Goal: Task Accomplishment & Management: Manage account settings

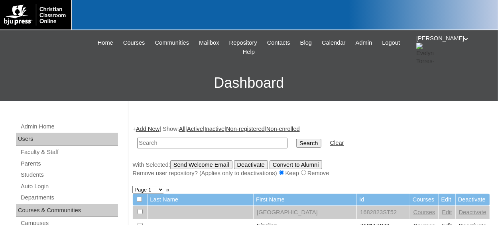
click at [187, 140] on input "text" at bounding box center [212, 142] width 150 height 11
type input "75337209S"
click at [296, 139] on input "Search" at bounding box center [308, 143] width 25 height 9
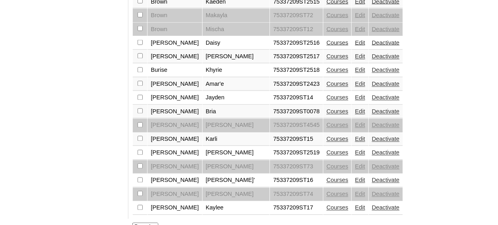
scroll to position [678, 0]
click at [160, 223] on link "»" at bounding box center [161, 226] width 3 height 6
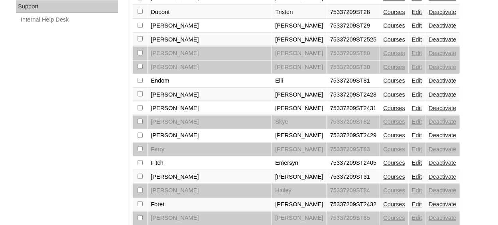
scroll to position [677, 0]
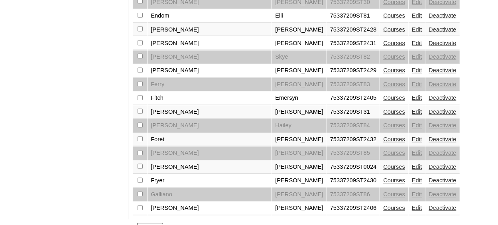
click at [166, 223] on link "»" at bounding box center [166, 226] width 3 height 6
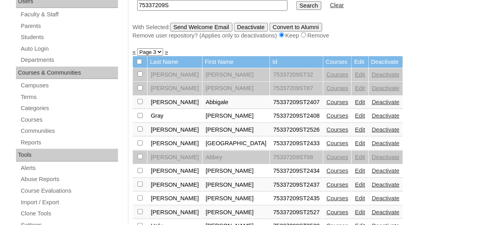
scroll to position [119, 0]
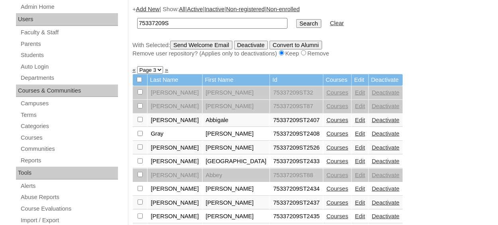
click at [134, 71] on link "«" at bounding box center [133, 70] width 3 height 6
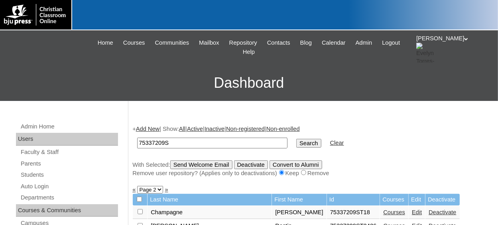
click at [134, 71] on h3 "Dashboard" at bounding box center [249, 83] width 490 height 36
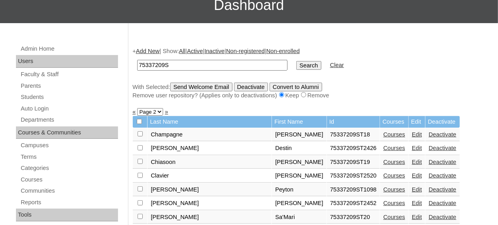
scroll to position [80, 0]
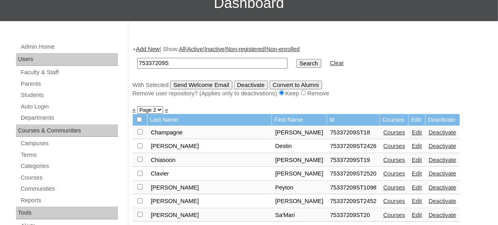
click at [133, 113] on link "«" at bounding box center [133, 109] width 3 height 6
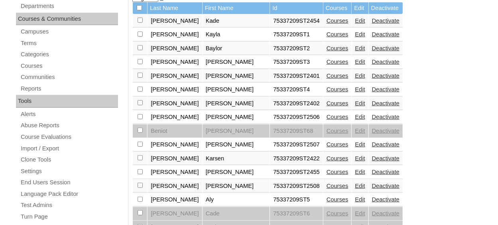
scroll to position [199, 0]
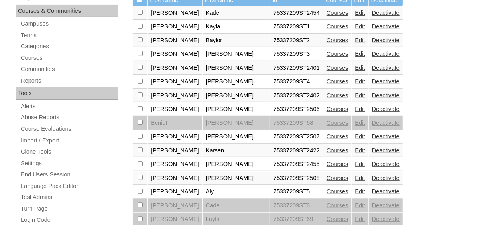
click at [140, 15] on input "checkbox" at bounding box center [139, 12] width 5 height 5
checkbox input "true"
click at [355, 106] on link "Edit" at bounding box center [360, 109] width 10 height 6
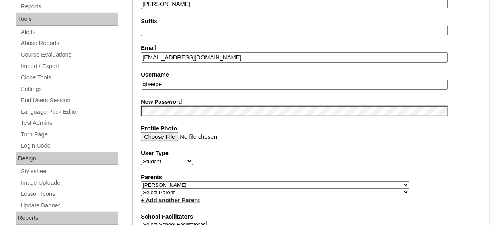
scroll to position [273, 0]
click at [337, 133] on input "Profile Photo" at bounding box center [294, 136] width 306 height 9
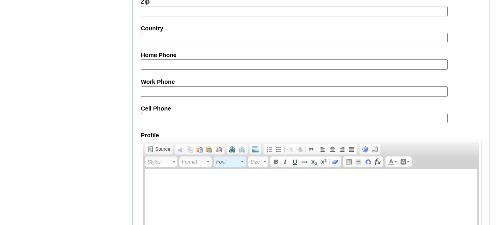
scroll to position [990, 0]
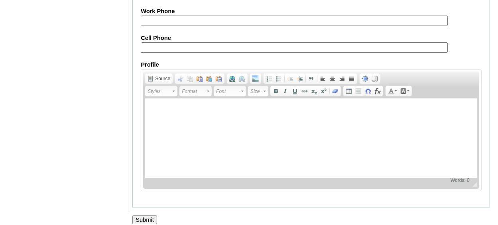
click at [143, 215] on input "Submit" at bounding box center [144, 219] width 25 height 9
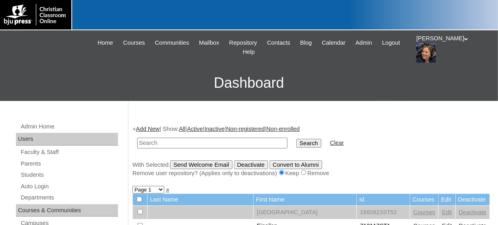
click at [172, 141] on input "text" at bounding box center [212, 142] width 150 height 11
paste input "75337209ST2534"
type input "75337209"
click at [296, 139] on input "Search" at bounding box center [308, 143] width 25 height 9
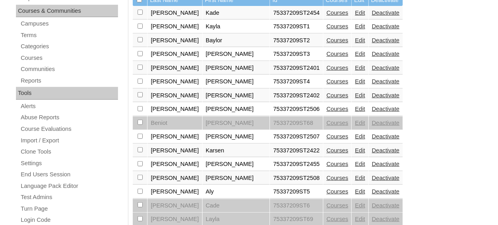
scroll to position [239, 0]
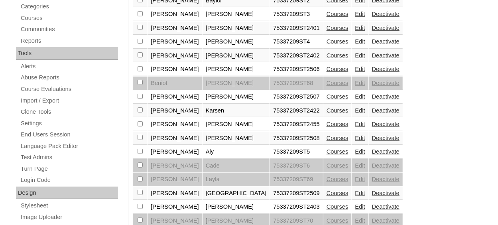
click at [355, 94] on link "Edit" at bounding box center [360, 96] width 10 height 6
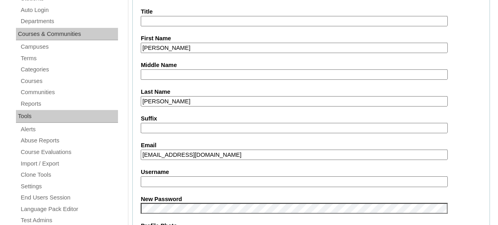
scroll to position [199, 0]
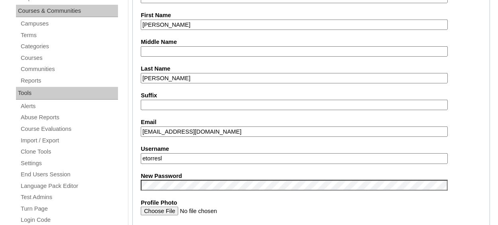
click at [223, 156] on input "etorresl" at bounding box center [294, 158] width 306 height 11
type input "e"
type input "abenoit"
click at [240, 178] on label "New Password" at bounding box center [311, 176] width 341 height 8
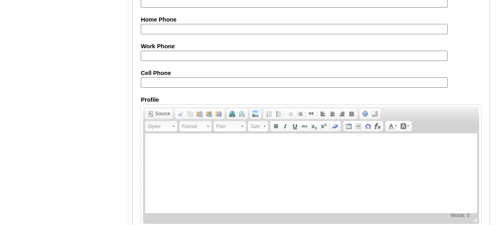
scroll to position [990, 0]
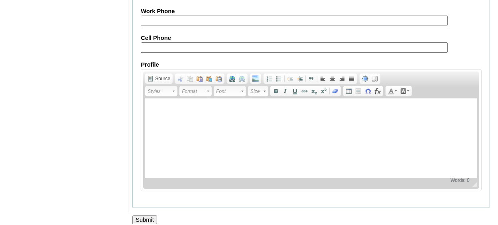
click at [142, 215] on input "Submit" at bounding box center [144, 219] width 25 height 9
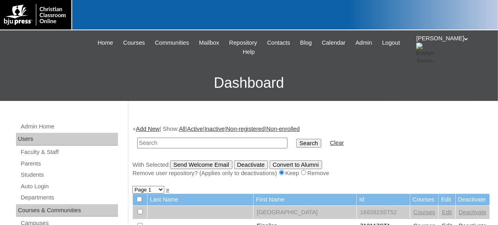
type input "V"
paste input "75337209ST2534"
type input "75337209"
click at [296, 139] on input "Search" at bounding box center [308, 143] width 25 height 9
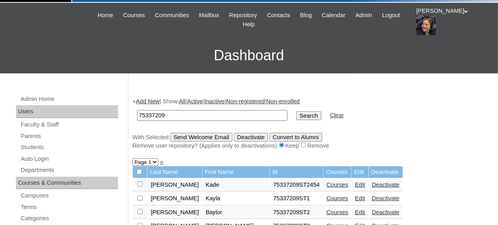
scroll to position [40, 0]
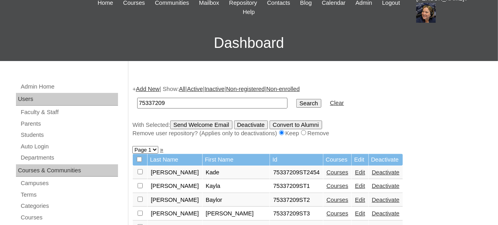
click at [154, 151] on select "Page 1 Page 2 Page 3 Page 4 Page 5" at bounding box center [145, 150] width 26 height 8
select select "admin_students.php?q=75337209&submit=Search&page=4"
click at [132, 147] on select "Page 1 Page 2 Page 3 Page 4 Page 5" at bounding box center [145, 150] width 26 height 8
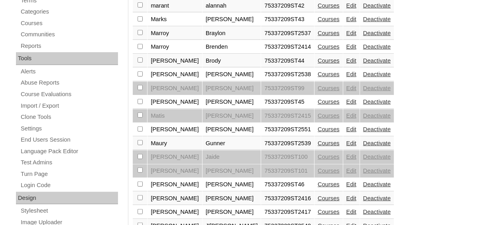
scroll to position [239, 0]
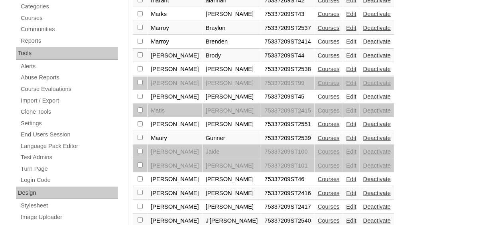
checkbox input "true"
click at [317, 138] on link "Courses" at bounding box center [328, 138] width 22 height 6
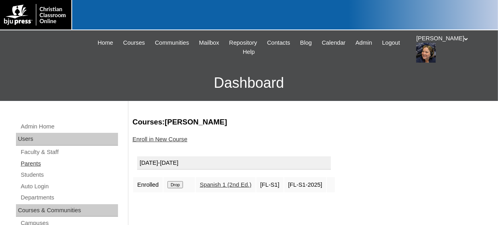
click at [37, 165] on link "Parents" at bounding box center [69, 164] width 98 height 10
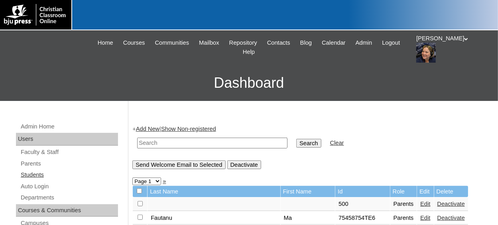
click at [38, 175] on link "Students" at bounding box center [69, 175] width 98 height 10
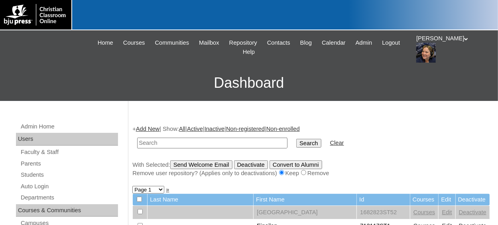
click at [166, 145] on input "text" at bounding box center [212, 142] width 150 height 11
type input "75337209"
click at [296, 139] on input "Search" at bounding box center [308, 143] width 25 height 9
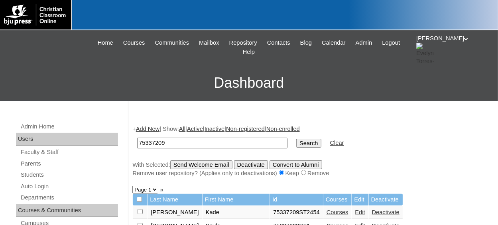
scroll to position [40, 0]
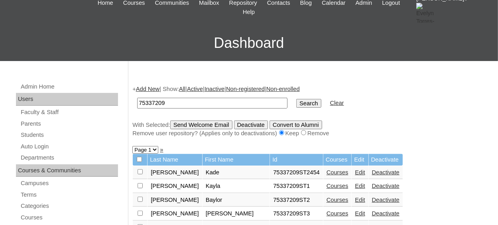
click at [153, 151] on select "Page 1 Page 2 Page 3 Page 4 Page 5" at bounding box center [145, 150] width 26 height 8
select select "admin_students.php?q=75337209&submit=Search&page=4"
click at [132, 147] on select "Page 1 Page 2 Page 3 Page 4 Page 5" at bounding box center [145, 150] width 26 height 8
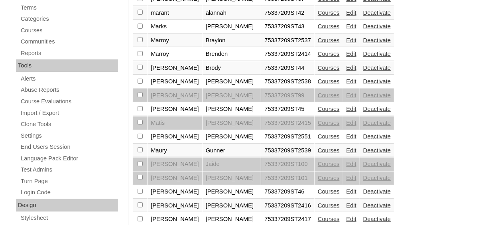
scroll to position [239, 0]
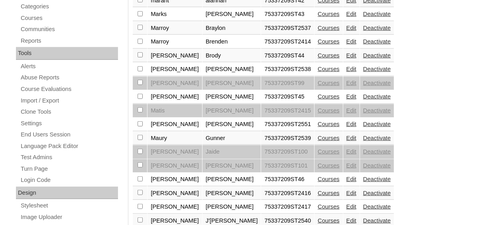
checkbox input "true"
click at [346, 135] on link "Edit" at bounding box center [351, 138] width 10 height 6
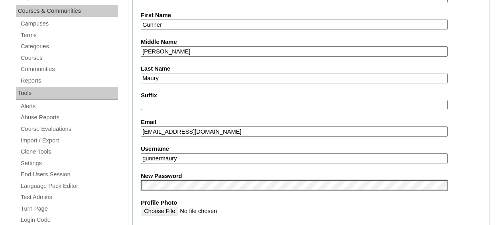
scroll to position [239, 0]
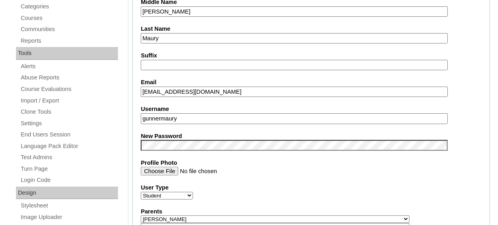
click at [192, 119] on input "gunnermaury" at bounding box center [294, 118] width 306 height 11
type input "gmaury"
click at [239, 170] on input "Profile Photo" at bounding box center [294, 170] width 306 height 9
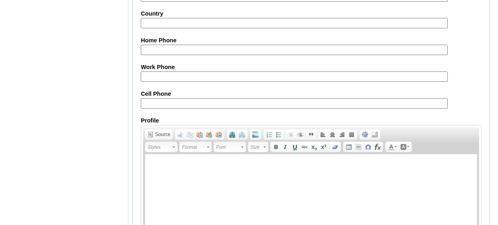
scroll to position [990, 0]
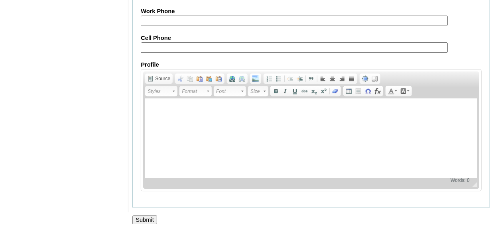
click at [144, 215] on input "Submit" at bounding box center [144, 219] width 25 height 9
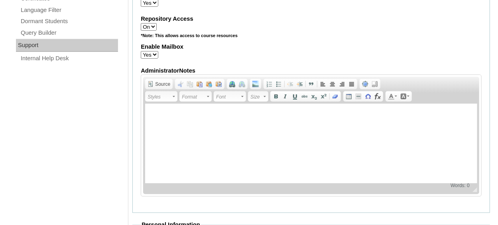
scroll to position [592, 0]
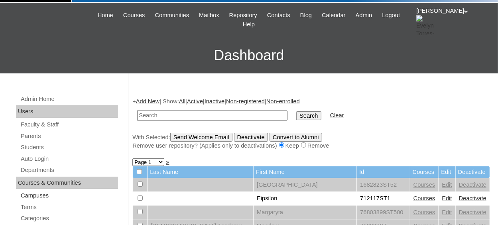
scroll to position [40, 0]
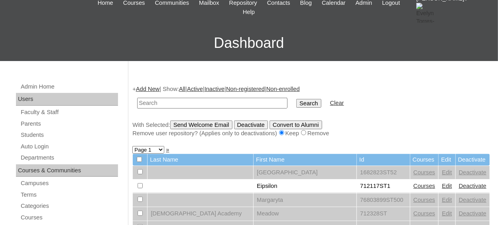
click at [213, 103] on input "text" at bounding box center [212, 103] width 150 height 11
paste input "75337209ST2534"
type input "75337209S"
click at [296, 104] on input "Search" at bounding box center [308, 103] width 25 height 9
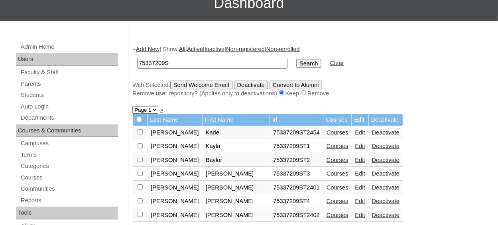
scroll to position [40, 0]
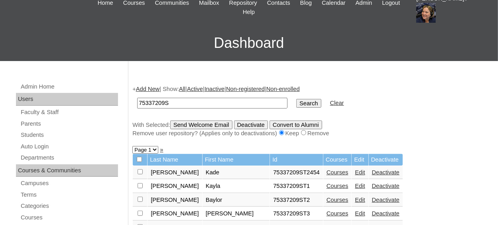
click at [157, 151] on select "Page 1 Page 2 Page 3 Page 4 Page 5" at bounding box center [145, 150] width 26 height 8
select select "admin_students.php?q=75337209S&submit=Search&page=4"
click at [132, 147] on select "Page 1 Page 2 Page 3 Page 4 Page 5" at bounding box center [145, 150] width 26 height 8
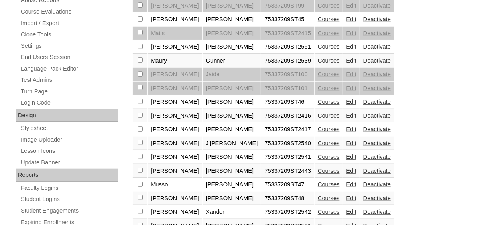
scroll to position [319, 0]
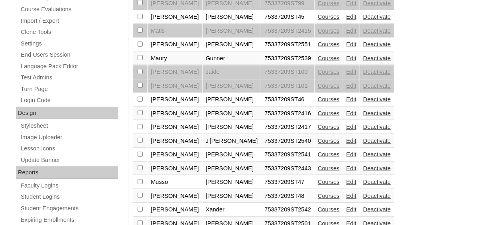
click at [138, 151] on td at bounding box center [140, 155] width 14 height 14
checkbox input "true"
click at [346, 151] on link "Edit" at bounding box center [351, 154] width 10 height 6
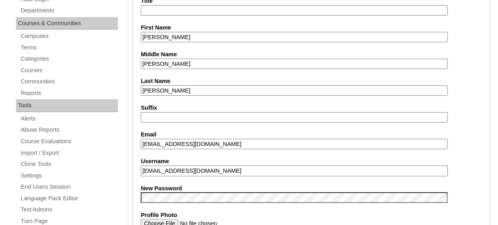
scroll to position [199, 0]
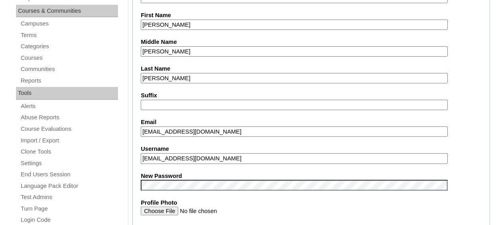
click at [261, 159] on input "[EMAIL_ADDRESS][DOMAIN_NAME]" at bounding box center [294, 158] width 306 height 11
type input "aamorvant"
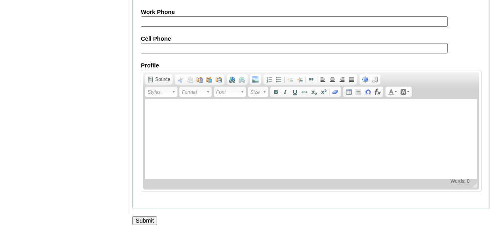
scroll to position [990, 0]
click at [145, 215] on input "Submit" at bounding box center [144, 219] width 25 height 9
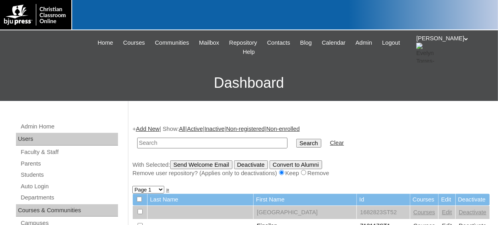
click at [164, 143] on input "text" at bounding box center [212, 142] width 150 height 11
paste input "75337209"
type input "75337209"
click at [296, 142] on input "Search" at bounding box center [308, 143] width 25 height 9
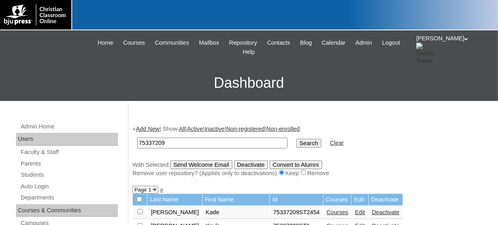
scroll to position [40, 0]
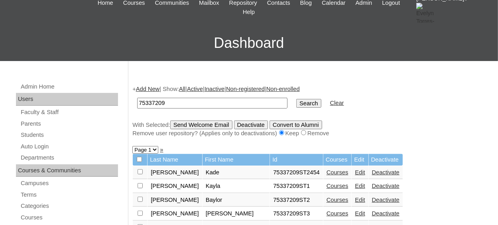
click at [155, 149] on select "Page 1 Page 2 Page 3 Page 4 Page 5" at bounding box center [145, 150] width 26 height 8
select select "admin_students.php?q=75337209&submit=Search&page=4"
click at [132, 147] on select "Page 1 Page 2 Page 3 Page 4 Page 5" at bounding box center [145, 150] width 26 height 8
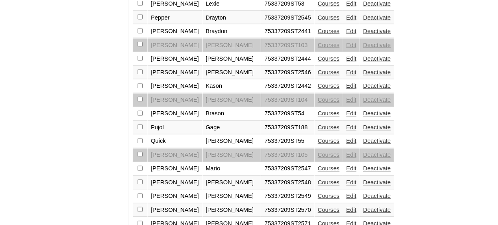
scroll to position [677, 0]
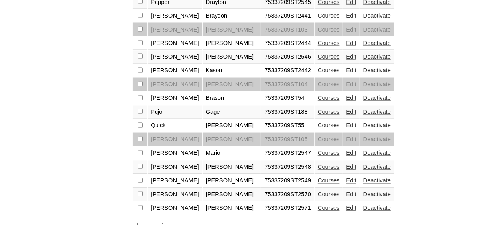
checkbox input "true"
click at [346, 191] on link "Edit" at bounding box center [351, 194] width 10 height 6
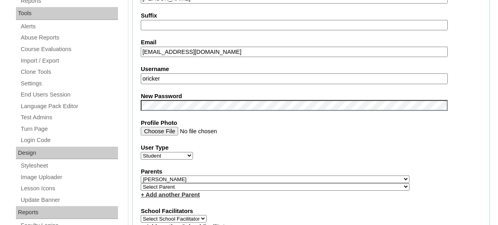
scroll to position [239, 0]
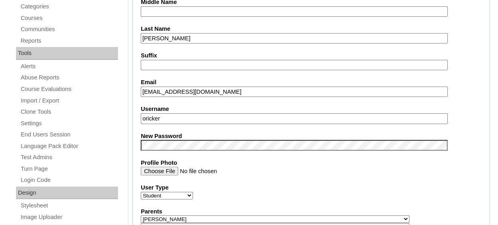
click at [194, 119] on input "oricker" at bounding box center [294, 118] width 306 height 11
type input "o"
type input "owenricker"
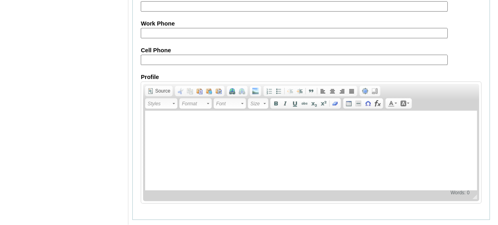
scroll to position [990, 0]
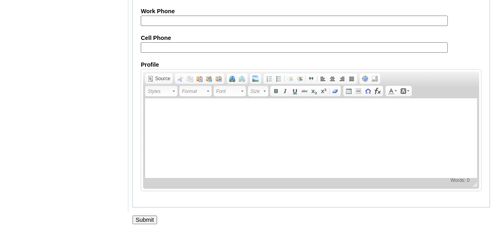
click at [139, 215] on input "Submit" at bounding box center [144, 219] width 25 height 9
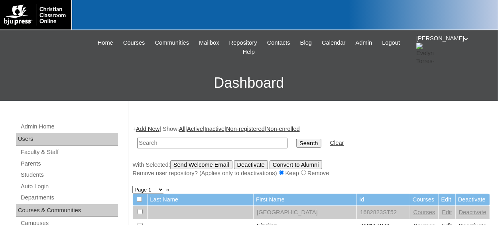
click at [178, 143] on input "text" at bounding box center [212, 142] width 150 height 11
type input "75337209"
click at [296, 141] on input "Search" at bounding box center [308, 143] width 25 height 9
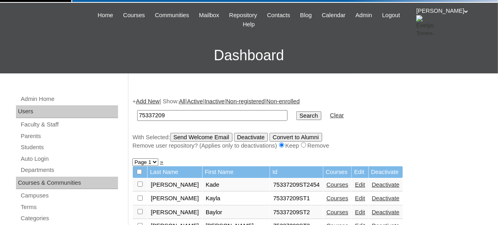
scroll to position [40, 0]
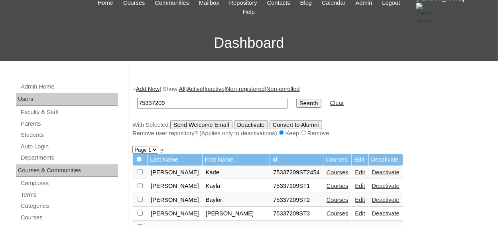
click at [155, 149] on select "Page 1 Page 2 Page 3 Page 4 Page 5" at bounding box center [145, 150] width 26 height 8
select select "admin_students.php?q=75337209&submit=Search&page=4"
click at [132, 147] on select "Page 1 Page 2 Page 3 Page 4 Page 5" at bounding box center [145, 150] width 26 height 8
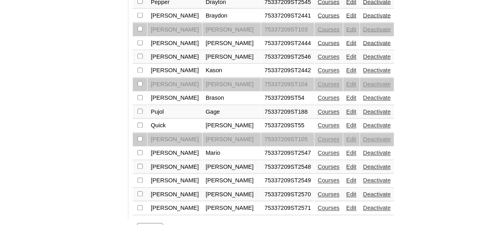
scroll to position [678, 0]
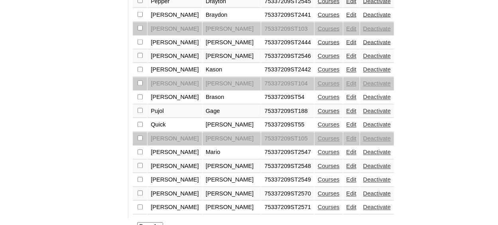
checkbox input "true"
click at [346, 204] on link "Edit" at bounding box center [351, 207] width 10 height 6
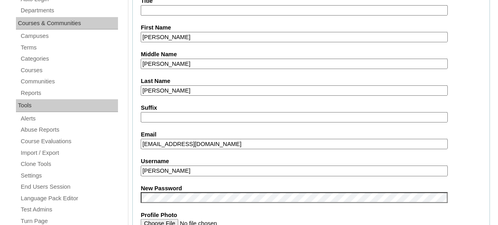
scroll to position [199, 0]
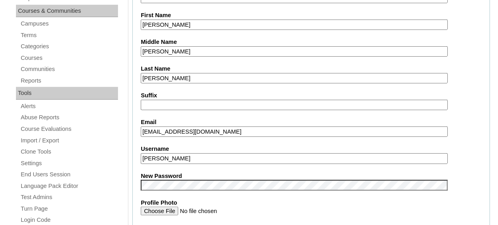
click at [190, 159] on input "Colin Rodrigue" at bounding box center [294, 158] width 306 height 11
type input "C"
type input "crodrigue"
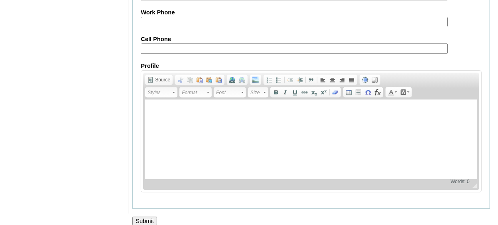
scroll to position [990, 0]
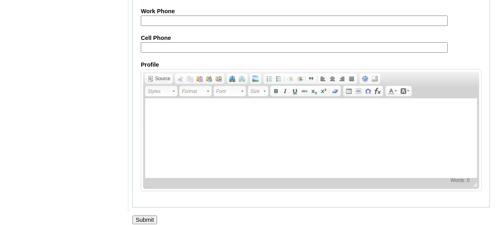
click at [149, 215] on input "Submit" at bounding box center [144, 219] width 25 height 9
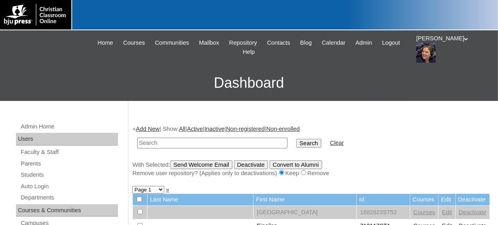
click at [177, 145] on input "text" at bounding box center [212, 142] width 150 height 11
paste input "75337209"
type input "75337209"
click at [296, 141] on input "Search" at bounding box center [308, 143] width 25 height 9
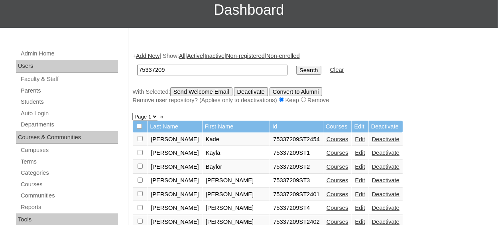
scroll to position [80, 0]
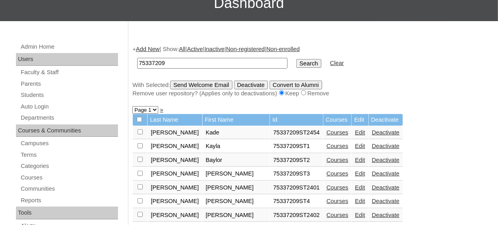
click at [155, 112] on select "Page 1 Page 2 Page 3 Page 4 Page 5" at bounding box center [145, 110] width 26 height 8
select select "admin_students.php?q=75337209&submit=Search&page=5"
click at [132, 107] on select "Page 1 Page 2 Page 3 Page 4 Page 5" at bounding box center [145, 110] width 26 height 8
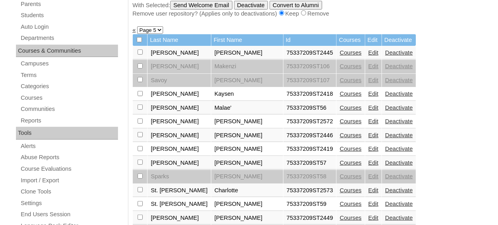
scroll to position [199, 0]
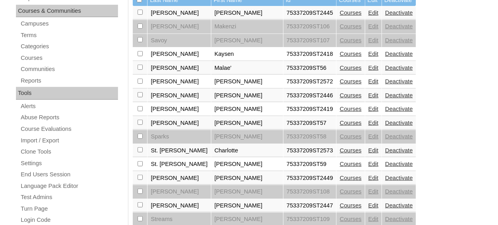
click at [139, 15] on input "checkbox" at bounding box center [139, 12] width 5 height 5
checkbox input "true"
click at [368, 147] on link "Edit" at bounding box center [373, 150] width 10 height 6
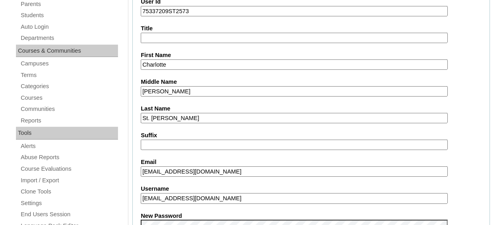
scroll to position [199, 0]
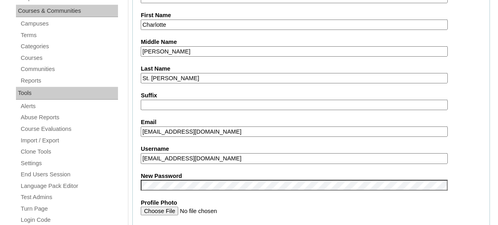
click at [249, 159] on input "cstpierre@covenantlionshouma.com" at bounding box center [294, 158] width 306 height 11
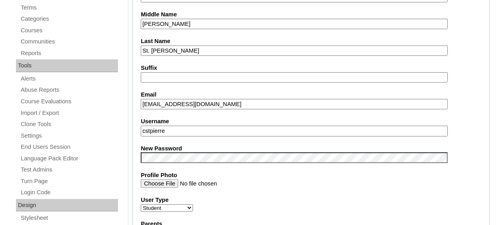
scroll to position [239, 0]
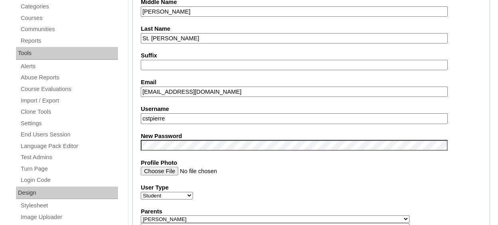
type input "cstpierre"
click at [264, 163] on label "Profile Photo" at bounding box center [311, 163] width 341 height 8
click at [264, 166] on input "Profile Photo" at bounding box center [294, 170] width 306 height 9
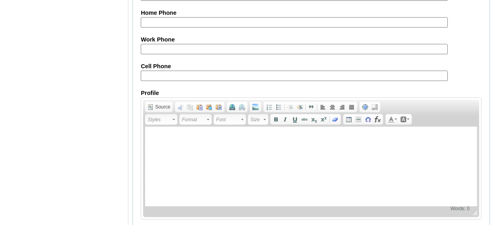
scroll to position [990, 0]
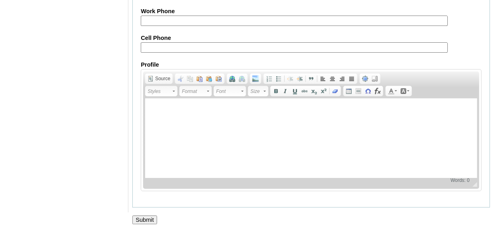
click at [148, 215] on input "Submit" at bounding box center [144, 219] width 25 height 9
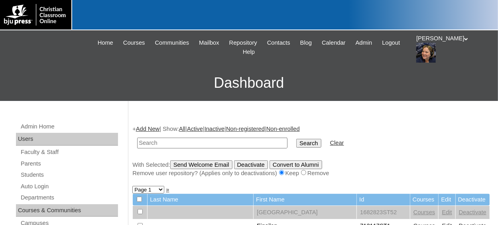
paste input "75337209"
type input "75337209"
click at [296, 143] on input "Search" at bounding box center [308, 143] width 25 height 9
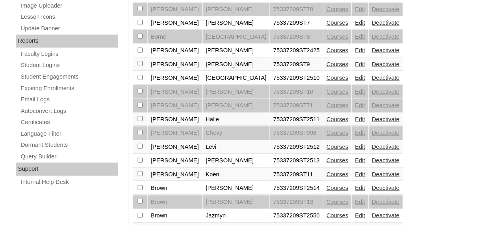
scroll to position [478, 0]
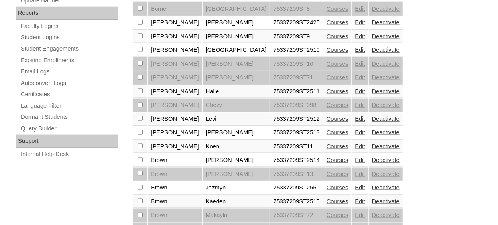
checkbox input "true"
click at [355, 116] on link "Edit" at bounding box center [360, 119] width 10 height 6
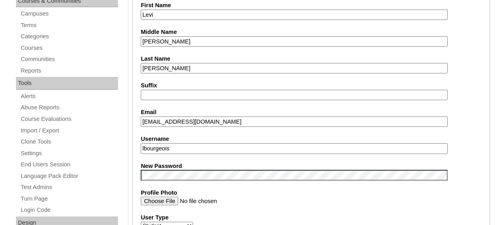
scroll to position [199, 0]
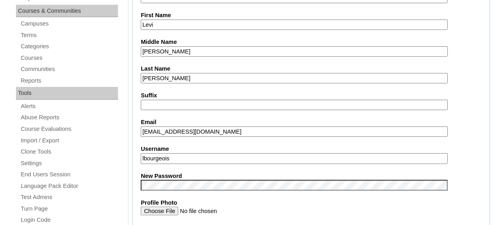
click at [232, 159] on input "lbourgeois" at bounding box center [294, 158] width 306 height 11
type input "l"
type input "levibourgeois"
click at [241, 199] on label "Profile Photo" at bounding box center [311, 202] width 341 height 8
click at [241, 206] on input "Profile Photo" at bounding box center [294, 210] width 306 height 9
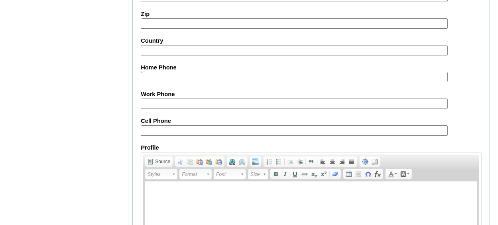
scroll to position [990, 0]
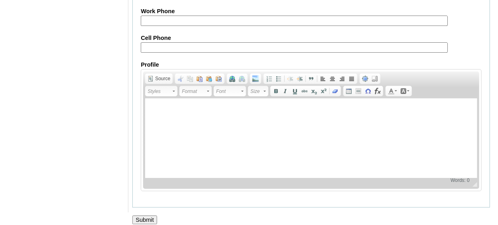
click at [150, 215] on input "Submit" at bounding box center [144, 219] width 25 height 9
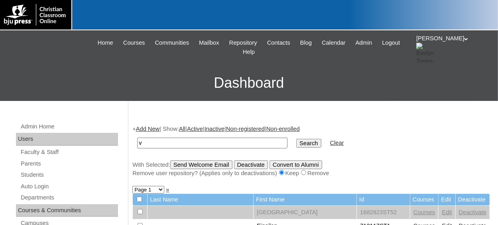
type input "v"
click at [296, 143] on input "Search" at bounding box center [308, 143] width 25 height 9
click at [200, 141] on input "v" at bounding box center [212, 142] width 150 height 11
type input "75337209"
click at [296, 142] on input "Search" at bounding box center [308, 143] width 25 height 9
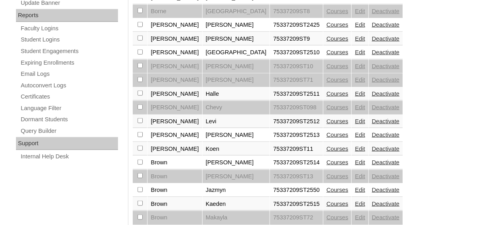
scroll to position [478, 0]
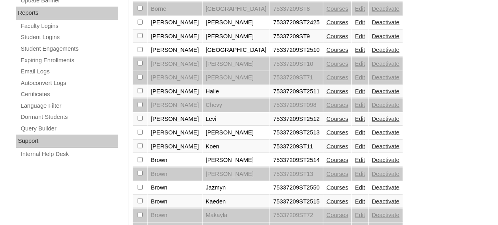
drag, startPoint x: 141, startPoint y: 122, endPoint x: 197, endPoint y: 122, distance: 56.2
checkbox input "true"
click at [355, 129] on link "Edit" at bounding box center [360, 132] width 10 height 6
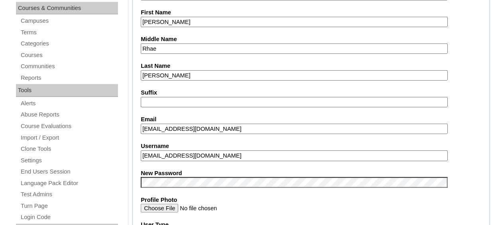
scroll to position [239, 0]
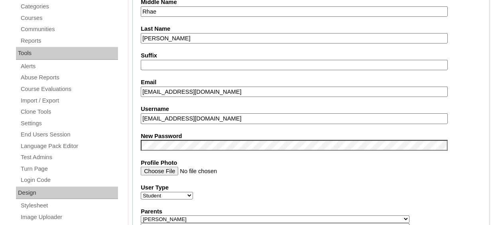
click at [246, 121] on input "[EMAIL_ADDRESS][DOMAIN_NAME]" at bounding box center [294, 118] width 306 height 11
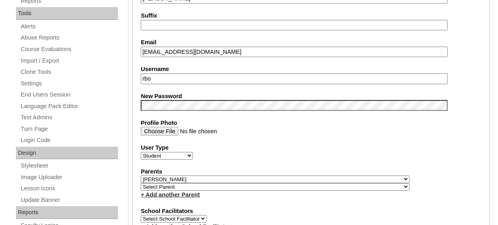
click at [168, 76] on input "rbo" at bounding box center [294, 78] width 306 height 11
type input "rboyd"
click at [276, 88] on fieldset "Account Information User Id 75337209ST2513 Title First Name [PERSON_NAME] Middl…" at bounding box center [310, 185] width 357 height 646
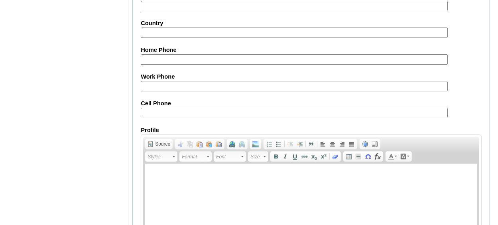
scroll to position [990, 0]
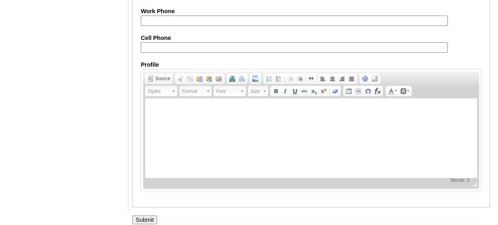
click at [150, 215] on input "Submit" at bounding box center [144, 219] width 25 height 9
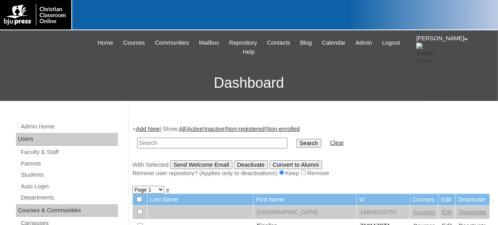
click at [152, 142] on input "text" at bounding box center [212, 142] width 150 height 11
paste input "75337209"
type input "75337209"
click at [296, 141] on input "Search" at bounding box center [308, 143] width 25 height 9
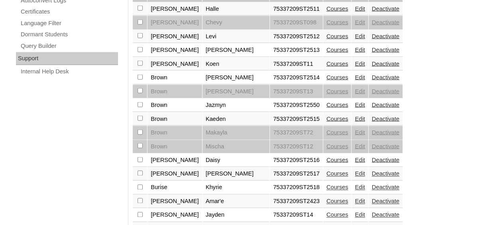
scroll to position [558, 0]
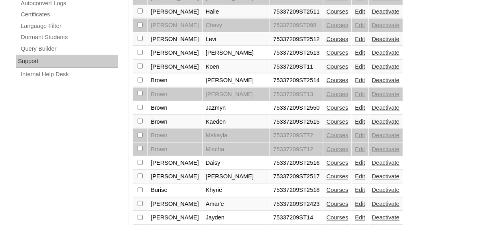
drag, startPoint x: 140, startPoint y: 69, endPoint x: 212, endPoint y: 71, distance: 72.5
click at [143, 74] on td at bounding box center [140, 81] width 14 height 14
click at [355, 77] on link "Edit" at bounding box center [360, 80] width 10 height 6
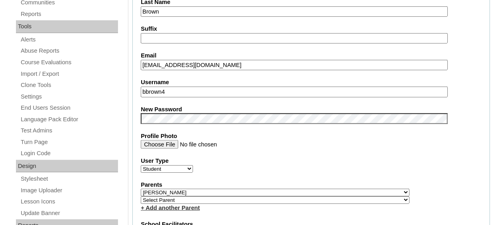
scroll to position [239, 0]
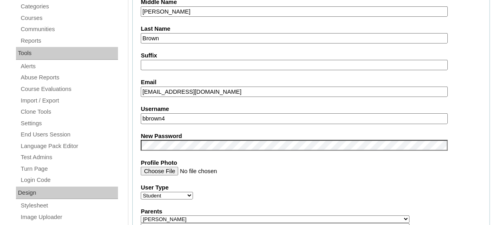
click at [265, 91] on input "brynnbrown@covenantlionshouma.com" at bounding box center [294, 91] width 306 height 11
type input "b"
paste input "brynnbrown@covenantlionshouma.com"
type input "brynnbrown@covenantlionshouma.com"
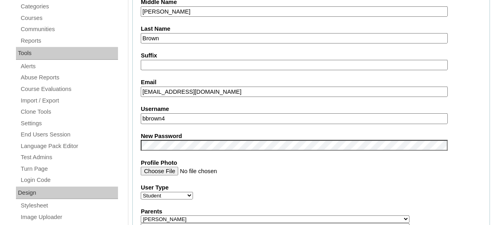
click at [174, 118] on input "bbrown4" at bounding box center [294, 118] width 306 height 11
type input "bbrown"
click at [272, 106] on label "Username" at bounding box center [311, 109] width 341 height 8
click at [272, 113] on input "bbrown" at bounding box center [294, 118] width 306 height 11
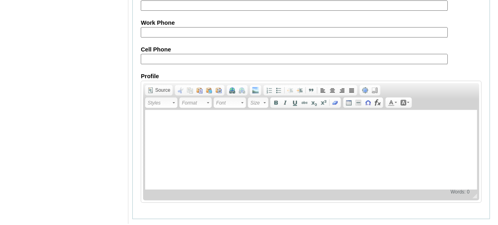
scroll to position [990, 0]
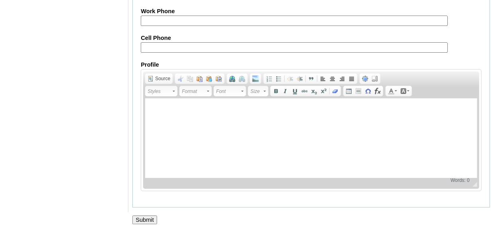
click at [143, 215] on input "Submit" at bounding box center [144, 219] width 25 height 9
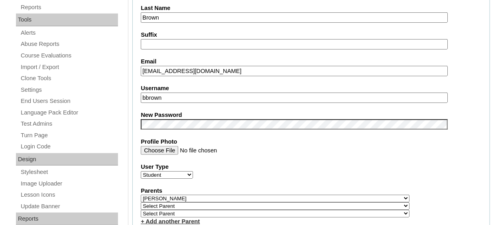
scroll to position [319, 0]
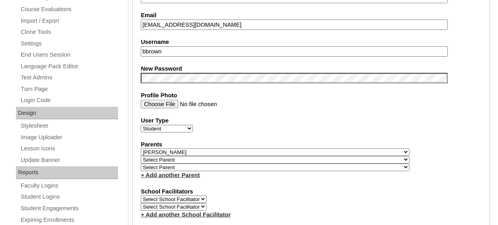
click at [166, 51] on input "bbrown" at bounding box center [294, 51] width 306 height 11
type input "brynnbrown"
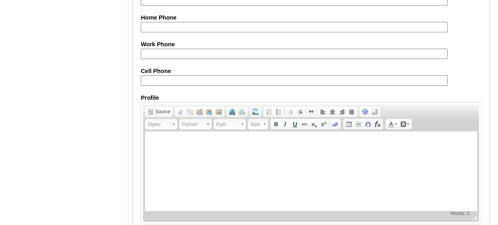
scroll to position [1017, 0]
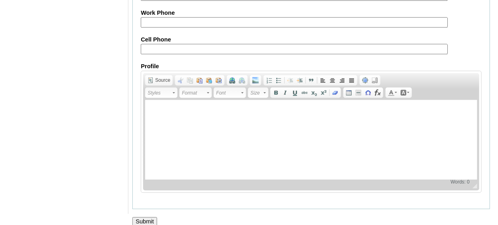
click at [150, 217] on input "Submit" at bounding box center [144, 221] width 25 height 9
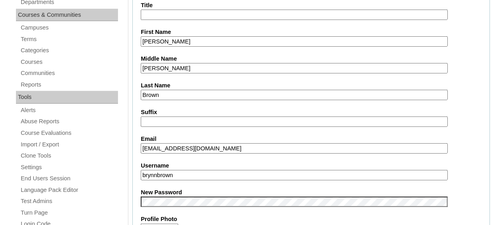
scroll to position [180, 0]
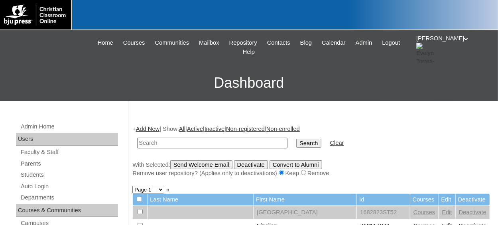
click at [152, 143] on input "text" at bounding box center [212, 142] width 150 height 11
type input "75337209"
click at [296, 144] on input "Search" at bounding box center [308, 143] width 25 height 9
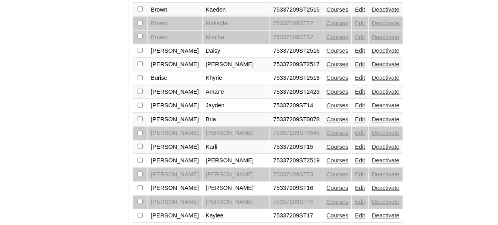
scroll to position [678, 0]
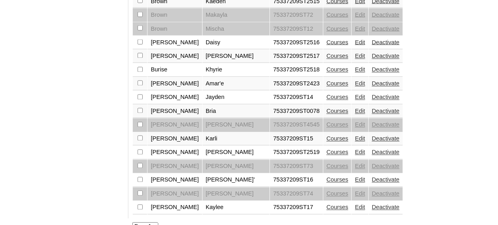
click at [137, 63] on td at bounding box center [140, 70] width 14 height 14
click at [142, 63] on td at bounding box center [140, 70] width 14 height 14
checkbox input "true"
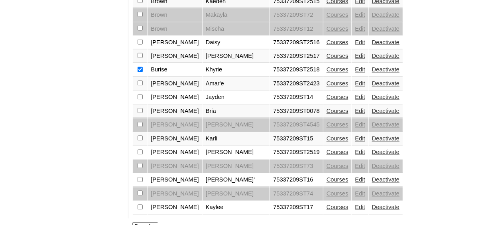
click at [355, 67] on link "Edit" at bounding box center [360, 70] width 10 height 6
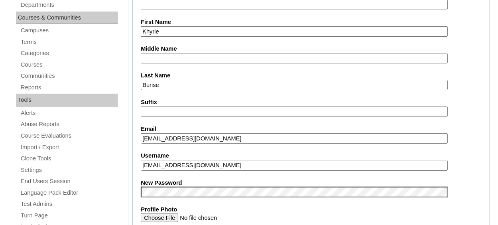
scroll to position [199, 0]
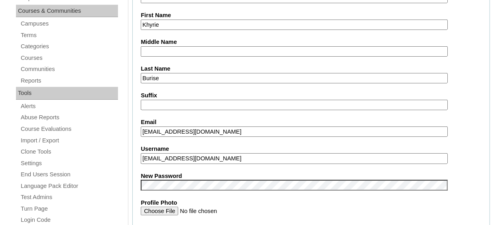
click at [251, 157] on input "khyrieb@covenantlionshouma.com" at bounding box center [294, 158] width 306 height 11
type input "khyrieb@covenantlionshouma.com3"
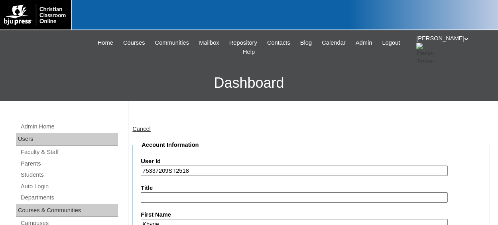
scroll to position [198, 0]
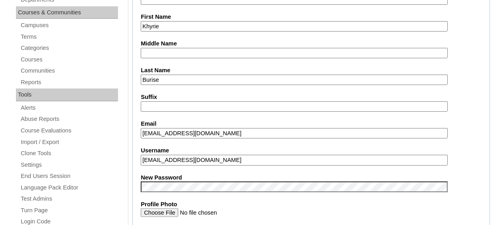
click at [242, 159] on input "[EMAIL_ADDRESS][DOMAIN_NAME]" at bounding box center [294, 160] width 306 height 11
type input "kbruise"
click at [243, 157] on input "kbruise" at bounding box center [294, 160] width 306 height 11
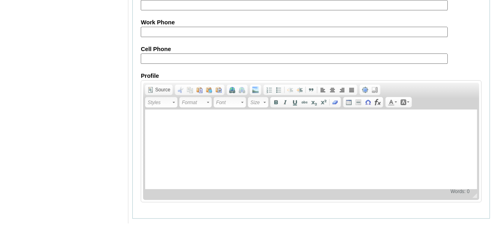
scroll to position [990, 0]
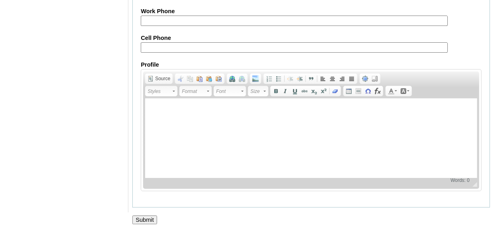
click at [153, 215] on input "Submit" at bounding box center [144, 219] width 25 height 9
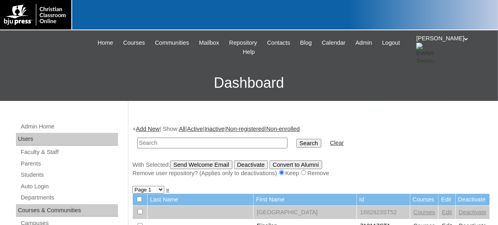
click at [174, 145] on input "text" at bounding box center [212, 142] width 150 height 11
paste input "[EMAIL_ADDRESS][DOMAIN_NAME]"
type input "b"
type input "75337209"
click at [236, 143] on input "75337209" at bounding box center [212, 142] width 150 height 11
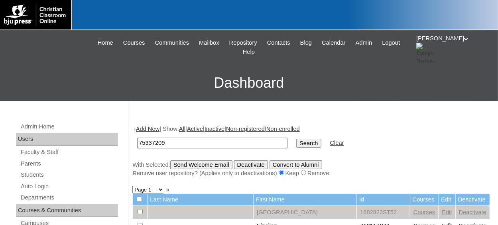
click at [296, 141] on input "Search" at bounding box center [308, 143] width 25 height 9
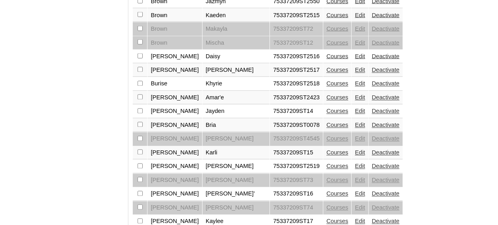
scroll to position [678, 0]
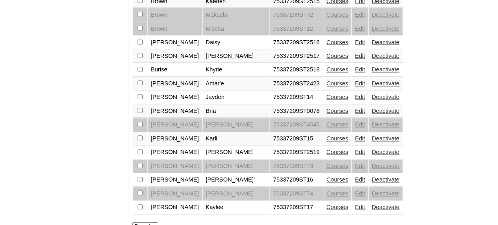
click at [154, 222] on select "Page 1 Page 2 Page 3 Page 4 Page 5" at bounding box center [145, 226] width 26 height 8
select select "admin_students.php?q=75337209&submit=Search&page=2"
click at [132, 222] on select "Page 1 Page 2 Page 3 Page 4 Page 5" at bounding box center [145, 226] width 26 height 8
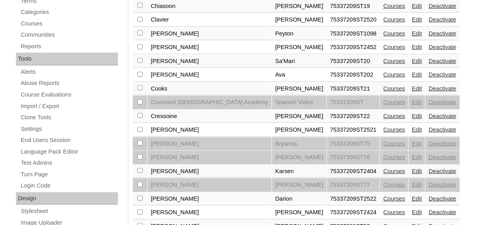
scroll to position [279, 0]
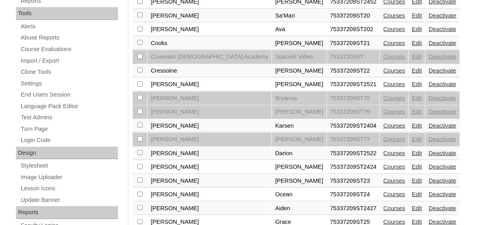
drag, startPoint x: 141, startPoint y: 122, endPoint x: 149, endPoint y: 122, distance: 8.8
checkbox input "true"
click at [411, 122] on link "Edit" at bounding box center [416, 125] width 10 height 6
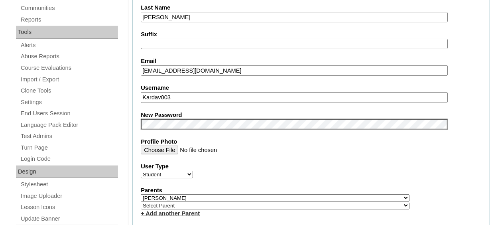
scroll to position [279, 0]
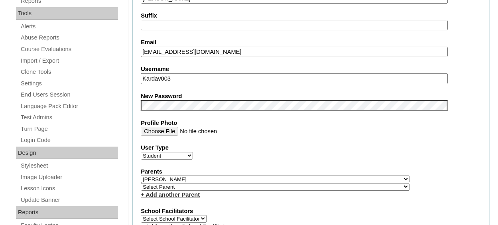
click at [188, 77] on input "Kardav003" at bounding box center [294, 78] width 306 height 11
type input "K"
type input "kdavis"
click at [255, 87] on fieldset "Account Information User Id 75337209ST2404 Title First Name Karsen Middle Name …" at bounding box center [310, 185] width 357 height 646
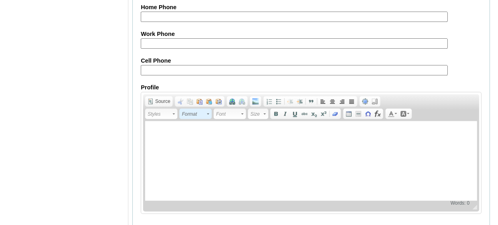
scroll to position [990, 0]
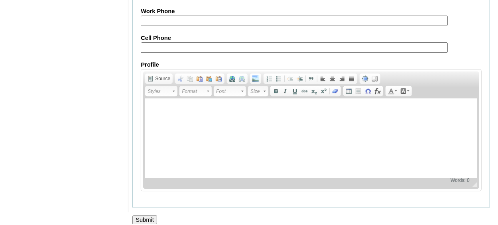
click at [145, 215] on input "Submit" at bounding box center [144, 219] width 25 height 9
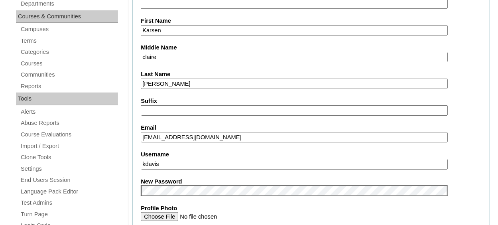
scroll to position [0, 0]
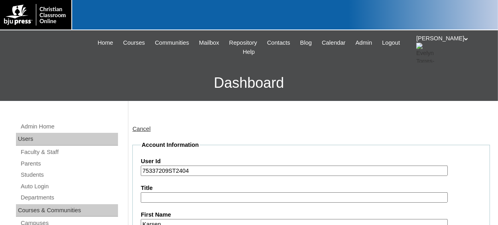
drag, startPoint x: 171, startPoint y: 170, endPoint x: 143, endPoint y: 169, distance: 28.3
click at [143, 169] on input "75337209ST2404" at bounding box center [294, 170] width 306 height 11
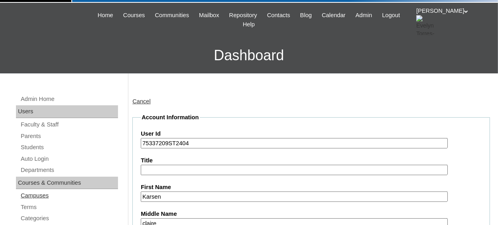
scroll to position [40, 0]
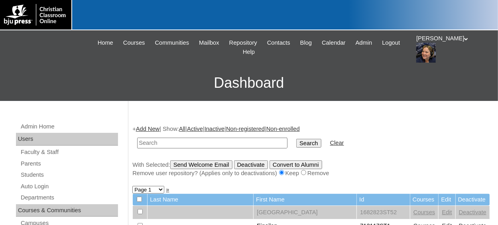
paste input "75337209ST2404"
type input "75337209"
click at [296, 139] on input "Search" at bounding box center [308, 143] width 25 height 9
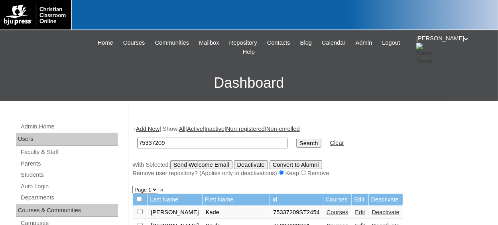
click at [155, 191] on select "Page 1 Page 2 Page 3 Page 4 Page 5" at bounding box center [145, 190] width 26 height 8
select select "admin_students.php?q=75337209&submit=Search&page=2"
click at [132, 187] on select "Page 1 Page 2 Page 3 Page 4 Page 5" at bounding box center [145, 190] width 26 height 8
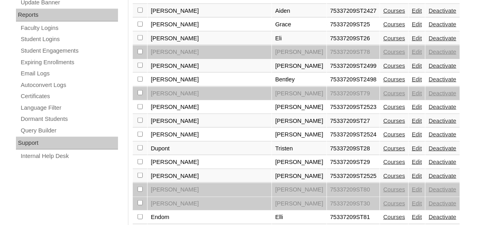
scroll to position [478, 0]
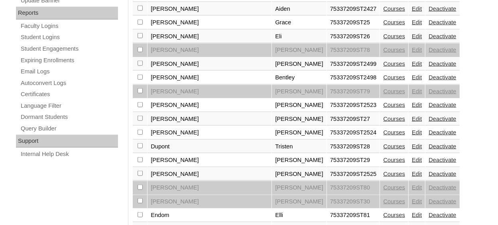
click at [190, 112] on td "[PERSON_NAME]" at bounding box center [209, 119] width 124 height 14
